Goal: Navigation & Orientation: Understand site structure

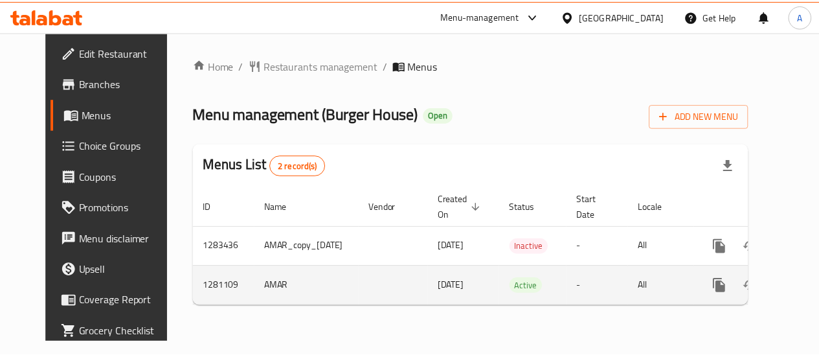
scroll to position [0, 34]
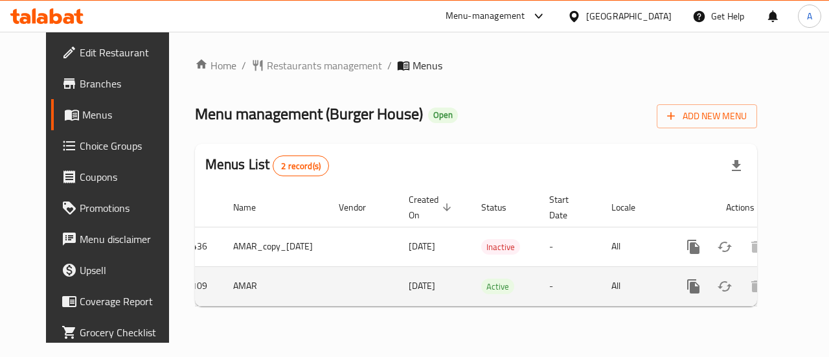
click at [779, 283] on icon "enhanced table" at bounding box center [787, 286] width 16 height 16
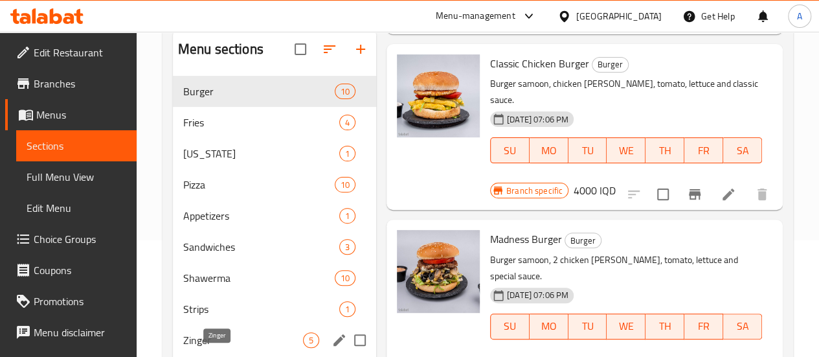
scroll to position [144, 0]
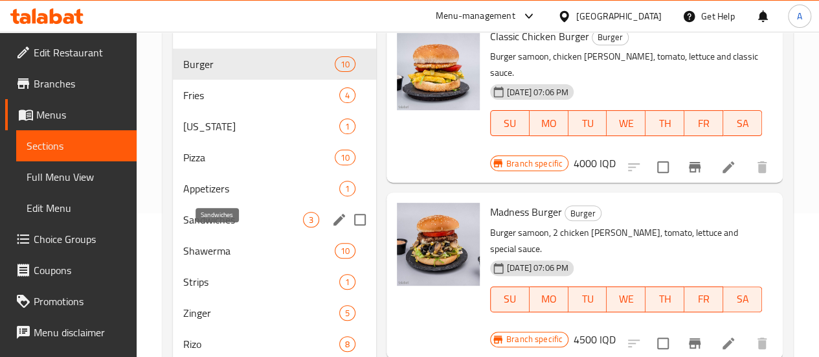
click at [210, 227] on span "Sandwiches" at bounding box center [243, 220] width 120 height 16
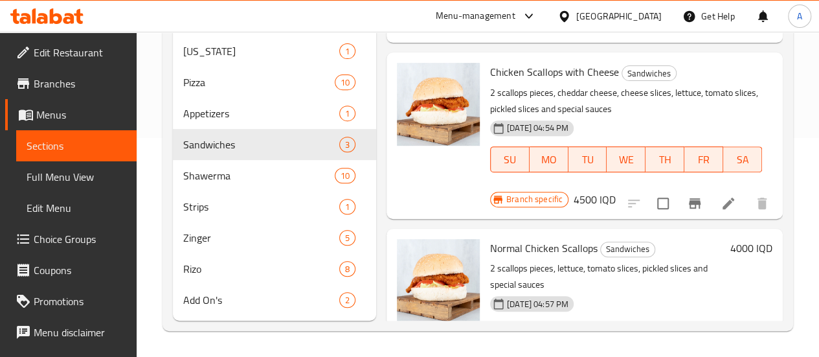
scroll to position [235, 0]
click at [221, 295] on span "Add On's" at bounding box center [243, 300] width 120 height 16
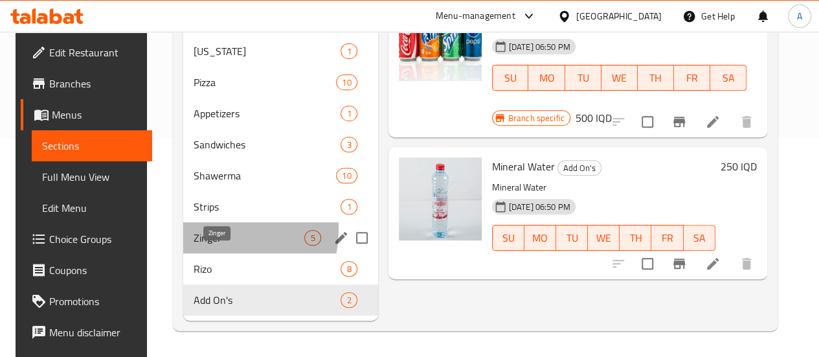
click at [211, 234] on span "Zinger" at bounding box center [249, 238] width 111 height 16
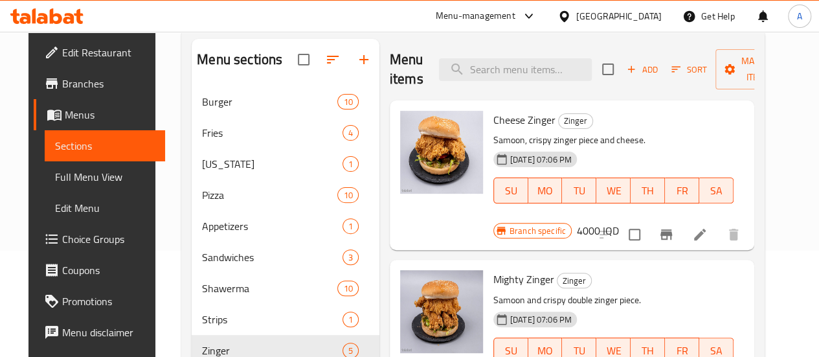
scroll to position [102, 0]
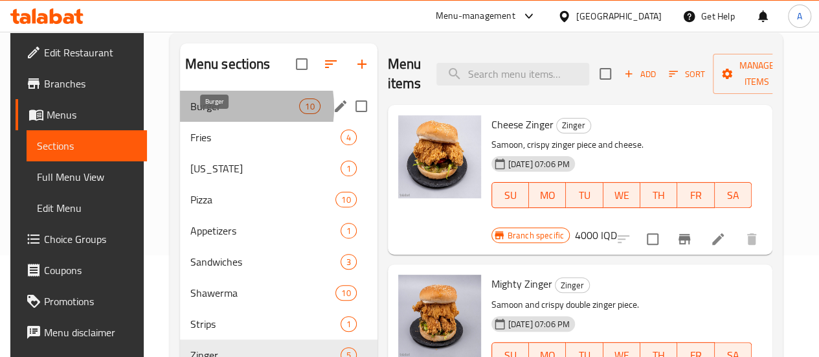
click at [208, 114] on span "Burger" at bounding box center [244, 106] width 109 height 16
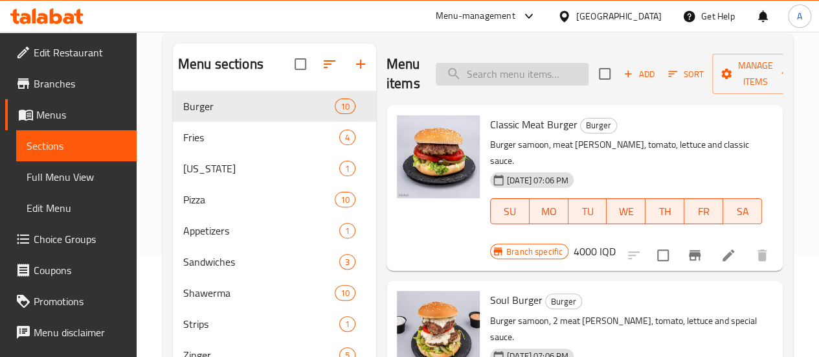
click at [464, 72] on input "search" at bounding box center [512, 74] width 153 height 23
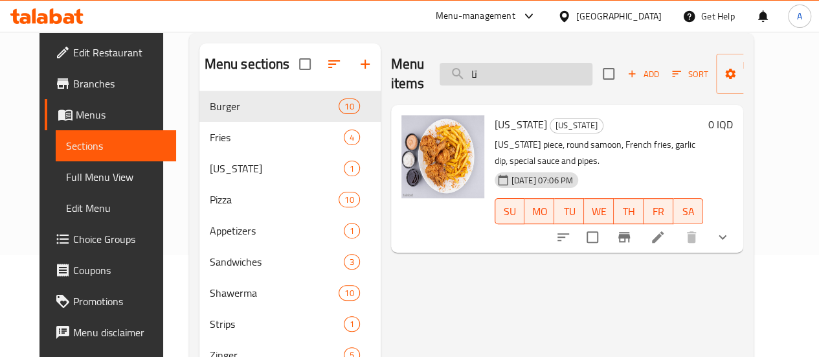
type input "ت"
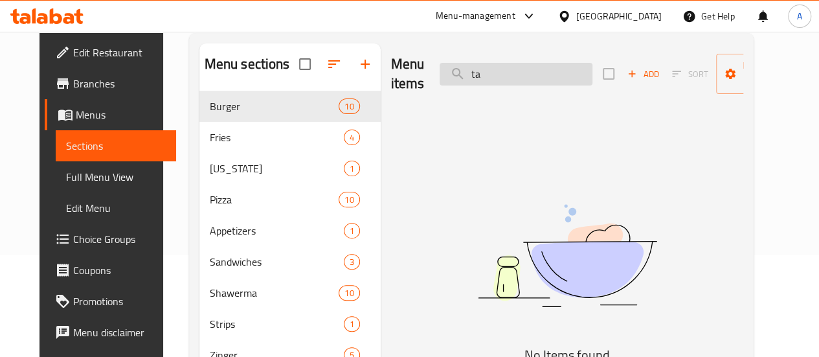
type input "t"
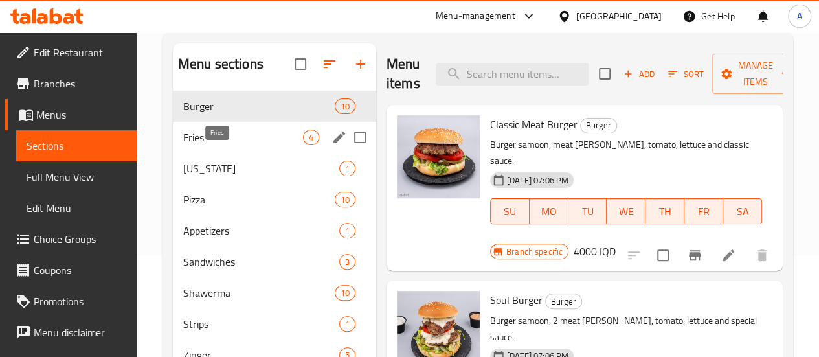
click at [190, 145] on span "Fries" at bounding box center [243, 137] width 120 height 16
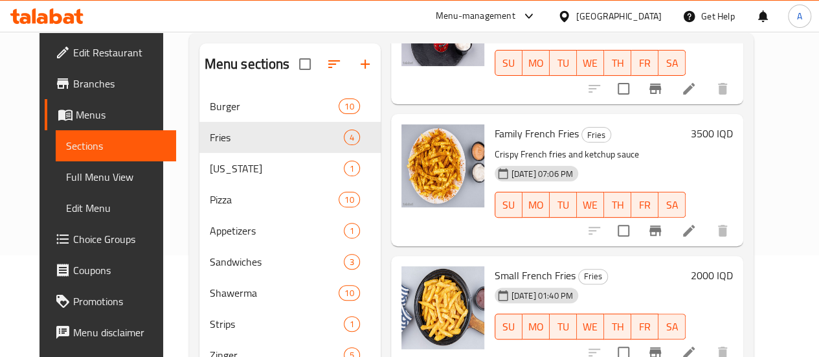
scroll to position [165, 0]
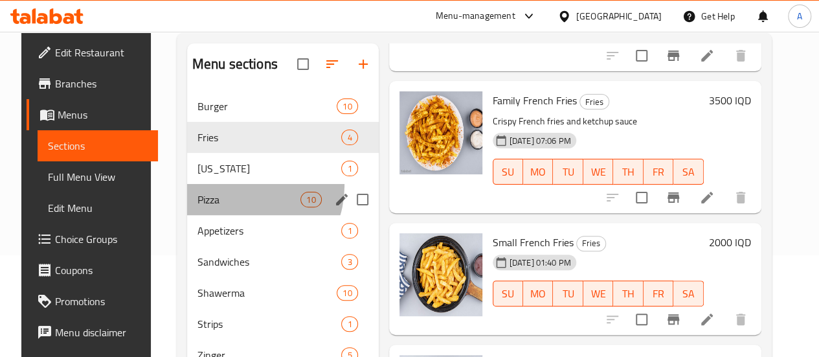
click at [227, 205] on div "Pizza 10" at bounding box center [283, 199] width 192 height 31
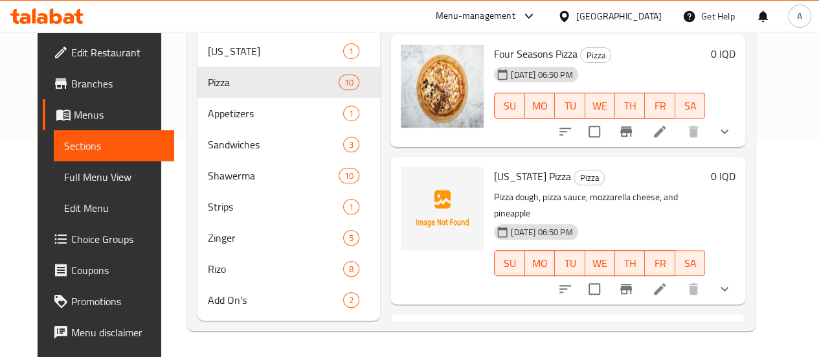
scroll to position [238, 0]
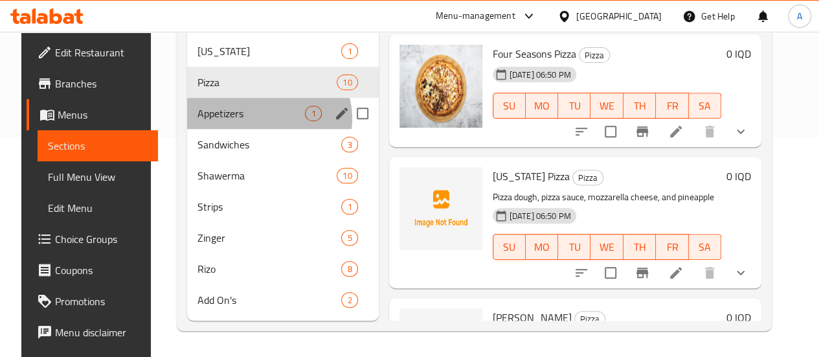
click at [306, 119] on span "1" at bounding box center [313, 113] width 15 height 12
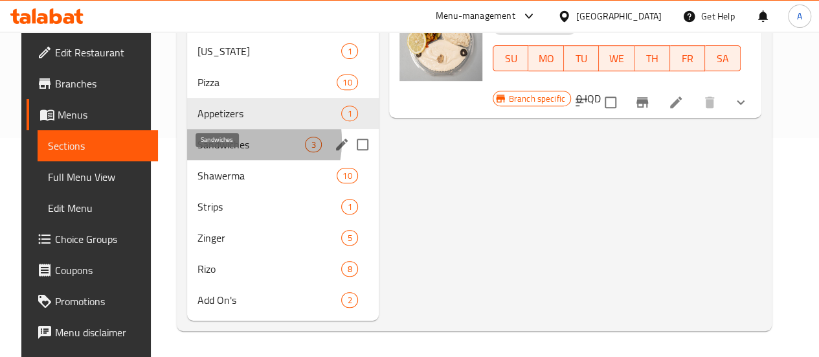
click at [213, 142] on span "Sandwiches" at bounding box center [250, 145] width 107 height 16
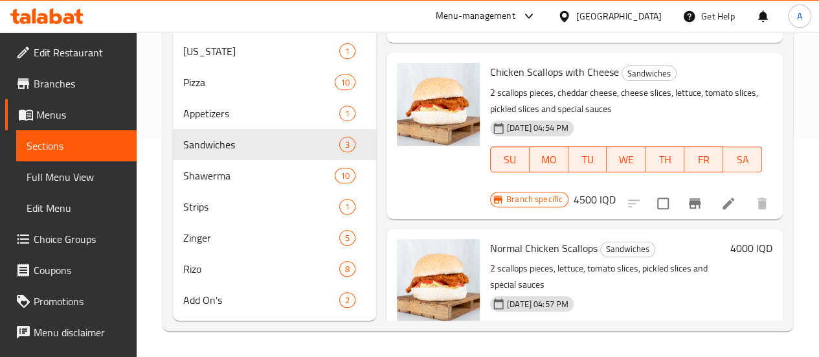
scroll to position [238, 0]
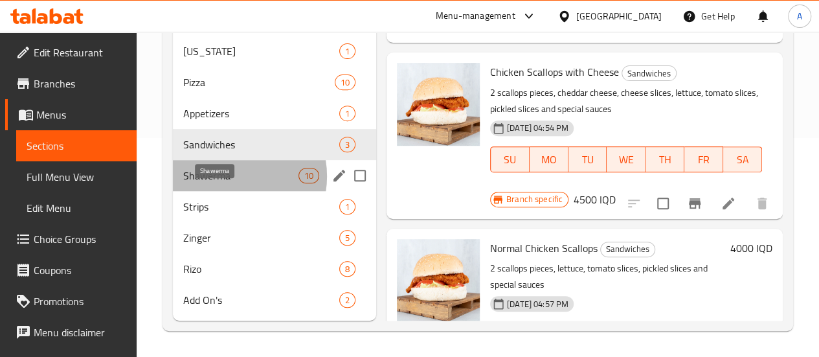
click at [228, 177] on span "Shawerma" at bounding box center [240, 176] width 115 height 16
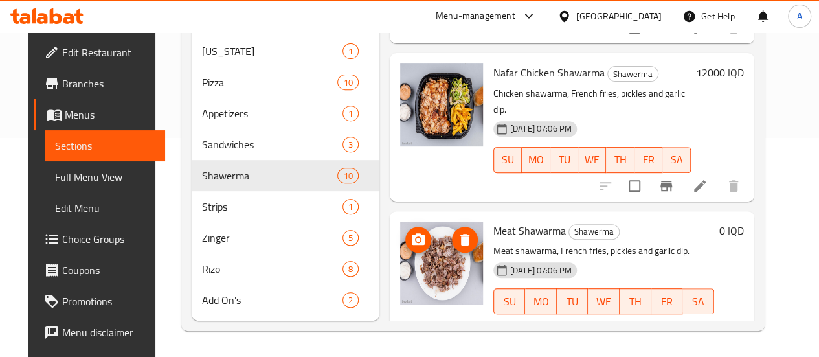
scroll to position [1053, 0]
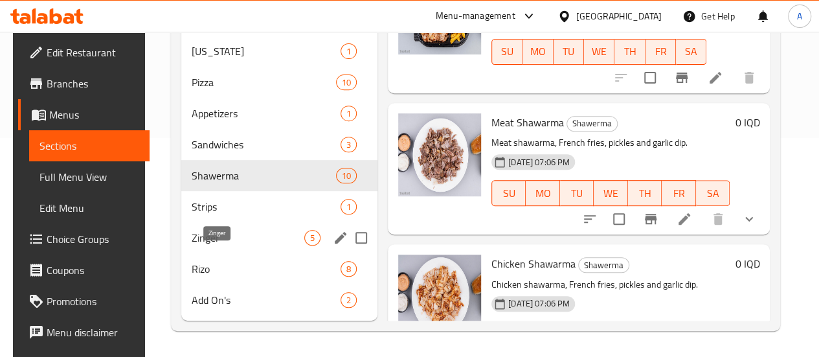
click at [211, 235] on span "Zinger" at bounding box center [248, 238] width 113 height 16
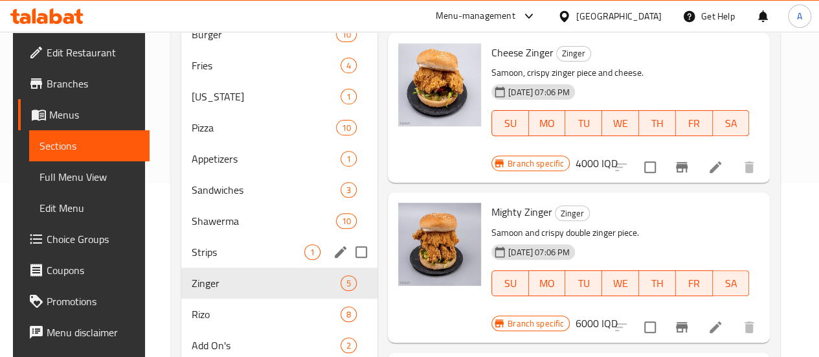
scroll to position [238, 0]
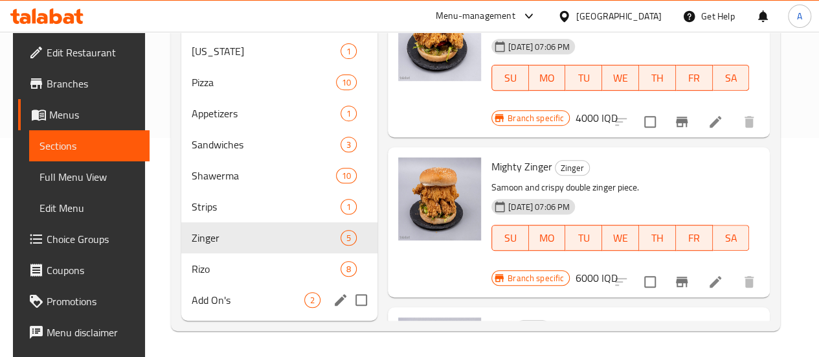
click at [216, 312] on div "Add On's 2" at bounding box center [279, 299] width 196 height 31
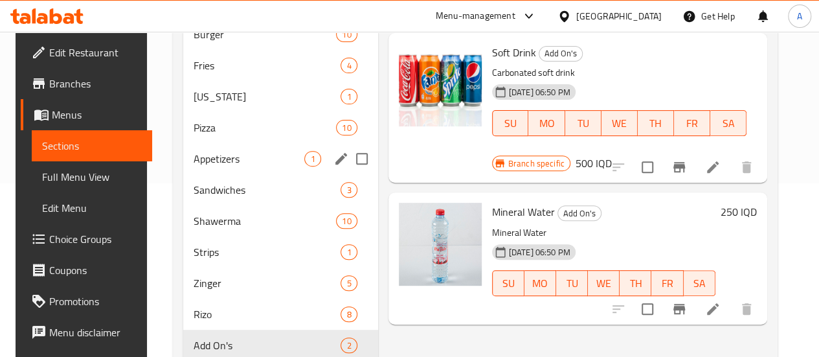
scroll to position [238, 0]
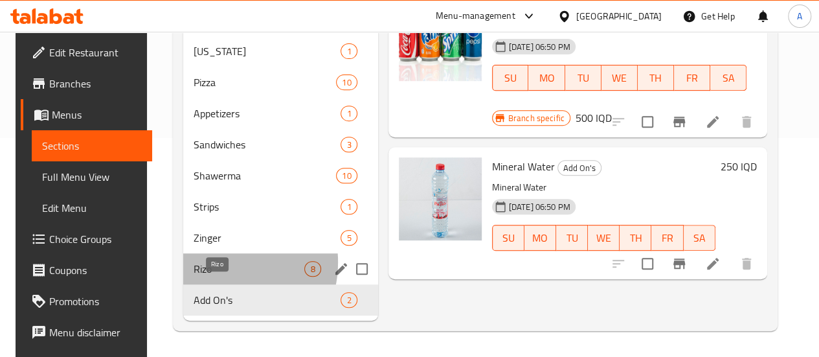
click at [209, 263] on span "Rizo" at bounding box center [249, 269] width 111 height 16
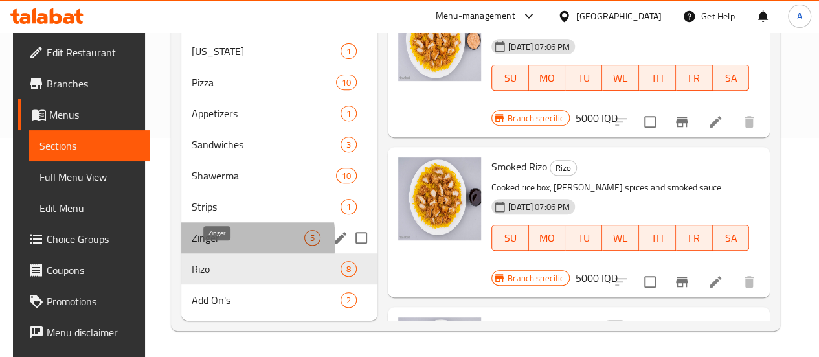
click at [214, 240] on span "Zinger" at bounding box center [248, 238] width 113 height 16
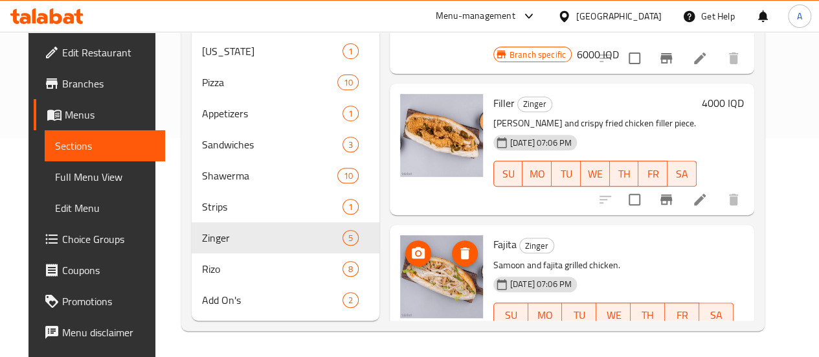
scroll to position [345, 0]
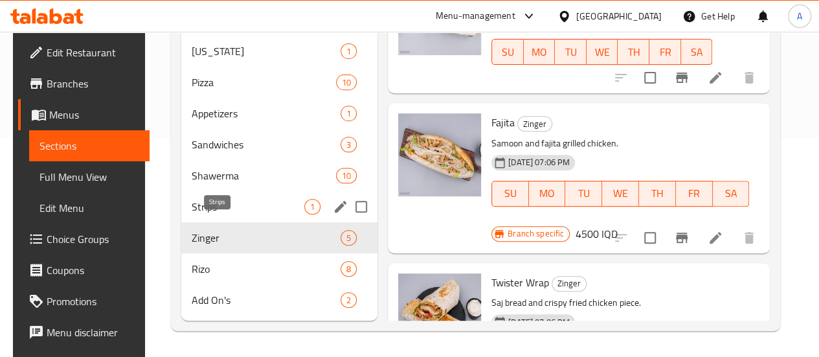
click at [240, 215] on div "Strips 1" at bounding box center [279, 206] width 196 height 31
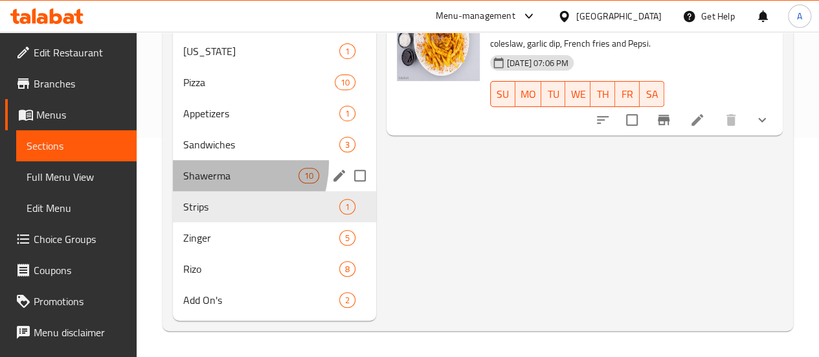
click at [216, 164] on div "Shawerma 10" at bounding box center [274, 175] width 203 height 31
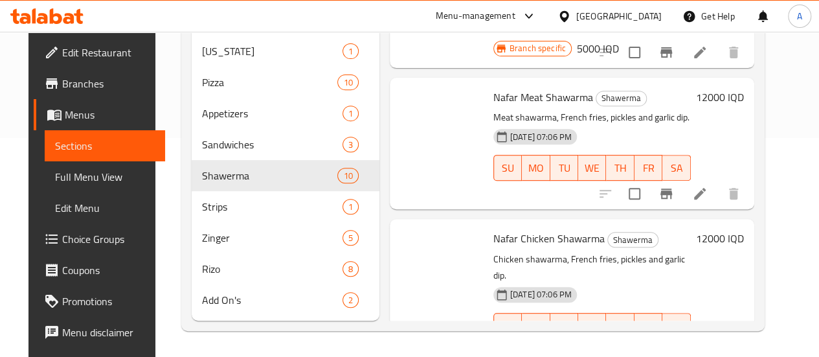
scroll to position [1053, 0]
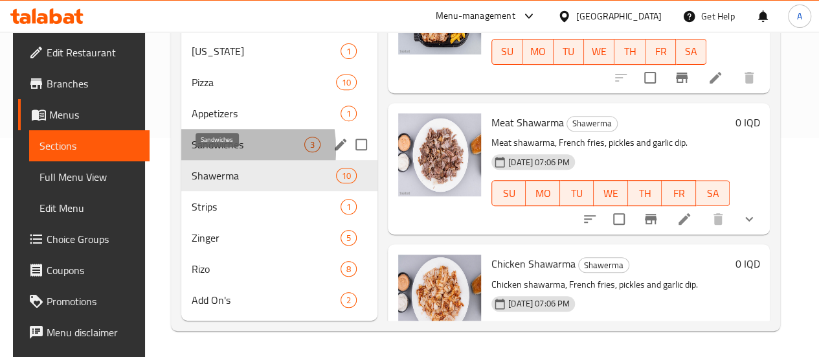
click at [192, 150] on span "Sandwiches" at bounding box center [248, 145] width 113 height 16
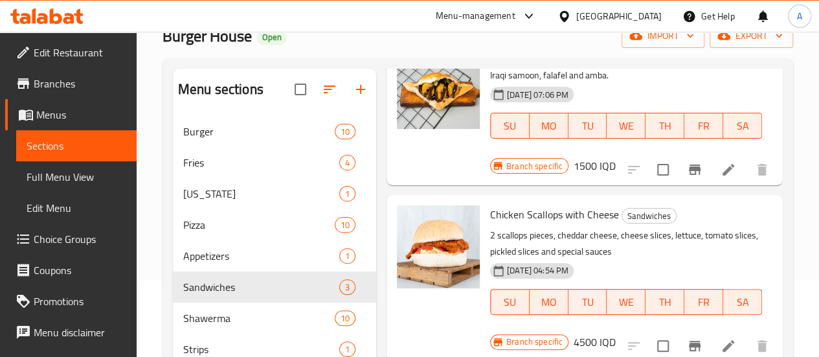
scroll to position [73, 0]
